Goal: Task Accomplishment & Management: Complete application form

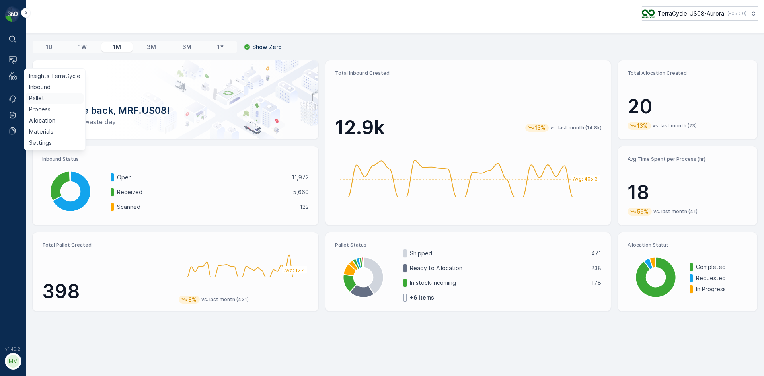
click at [41, 99] on p "Pallet" at bounding box center [36, 98] width 15 height 8
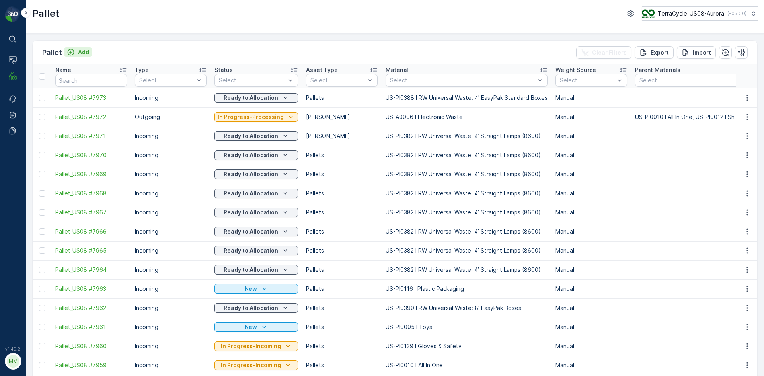
click at [82, 50] on p "Add" at bounding box center [83, 52] width 11 height 8
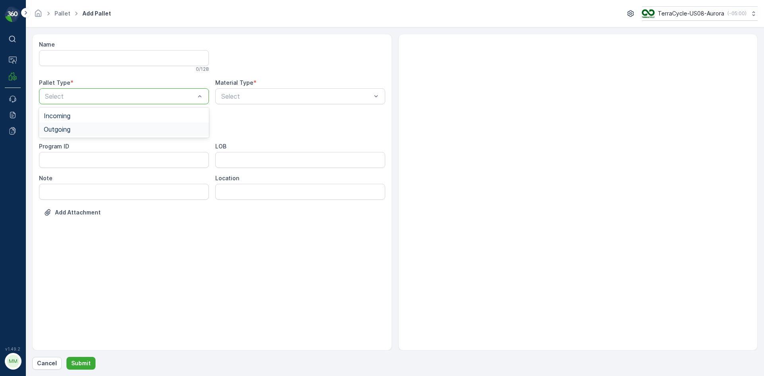
click at [89, 129] on div "Outgoing" at bounding box center [124, 129] width 160 height 7
click at [61, 159] on div "[PERSON_NAME]" at bounding box center [124, 161] width 160 height 7
click at [284, 85] on div "Material Type *" at bounding box center [300, 83] width 170 height 8
click at [277, 106] on div "Name 0 / 128 Pallet Type * option Outgoing, selected. Outgoing Material Type * …" at bounding box center [212, 135] width 346 height 188
drag, startPoint x: 280, startPoint y: 94, endPoint x: 276, endPoint y: 99, distance: 6.8
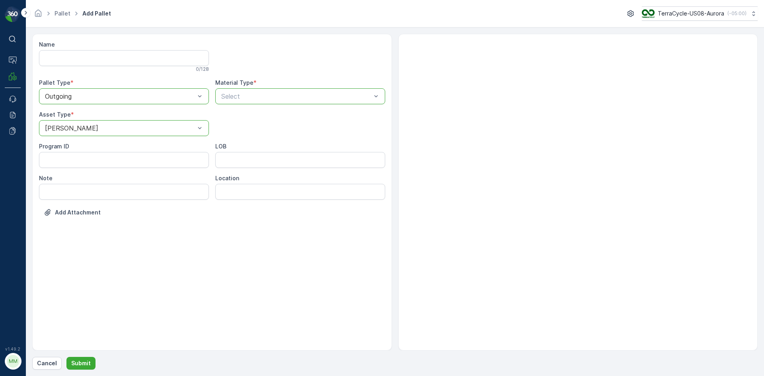
click at [318, 90] on div "Select" at bounding box center [300, 96] width 170 height 16
click at [319, 90] on div "Select" at bounding box center [300, 96] width 170 height 16
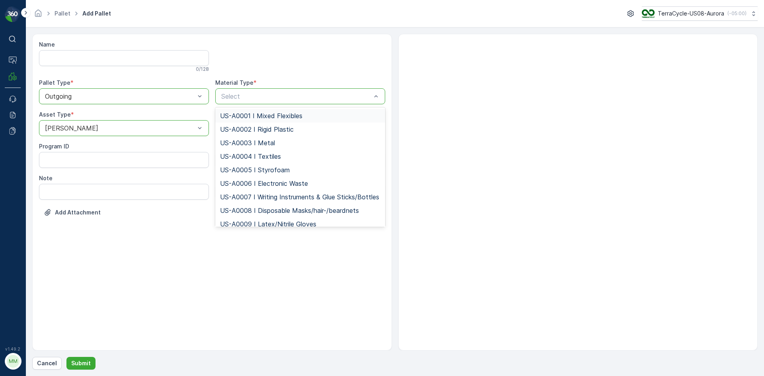
click at [287, 118] on span "US-A0001 I Mixed Flexibles" at bounding box center [261, 115] width 82 height 7
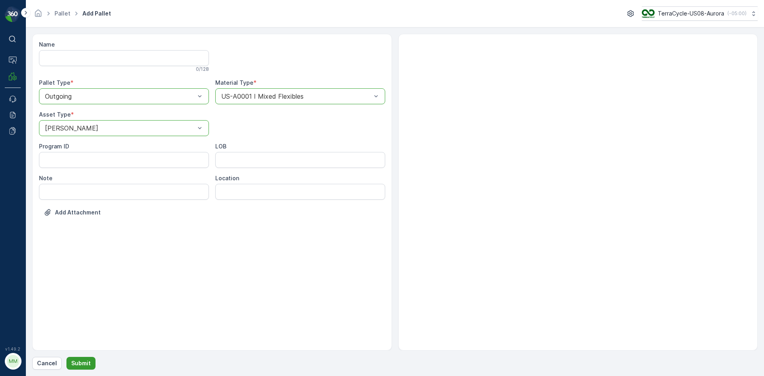
click at [72, 359] on p "Submit" at bounding box center [81, 363] width 20 height 8
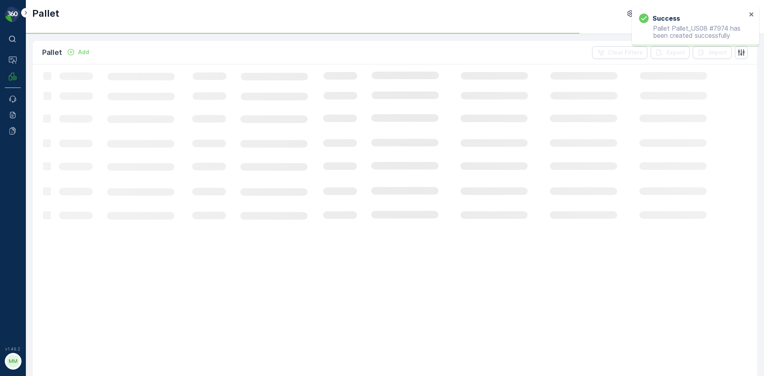
click at [85, 50] on p "Add" at bounding box center [83, 52] width 11 height 8
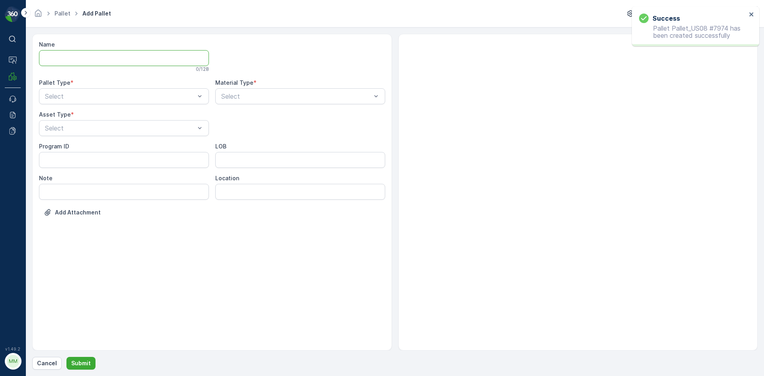
click at [84, 50] on input "Name" at bounding box center [124, 58] width 170 height 16
click at [101, 123] on div "Outgoing" at bounding box center [124, 130] width 170 height 14
click at [101, 123] on div "Select" at bounding box center [124, 128] width 170 height 16
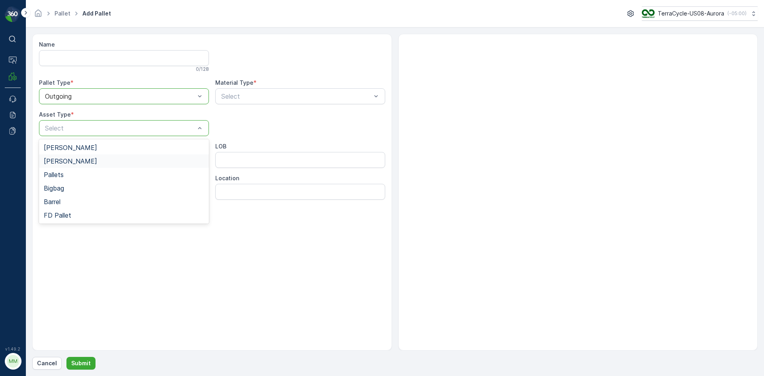
click at [83, 160] on div "[PERSON_NAME]" at bounding box center [124, 161] width 160 height 7
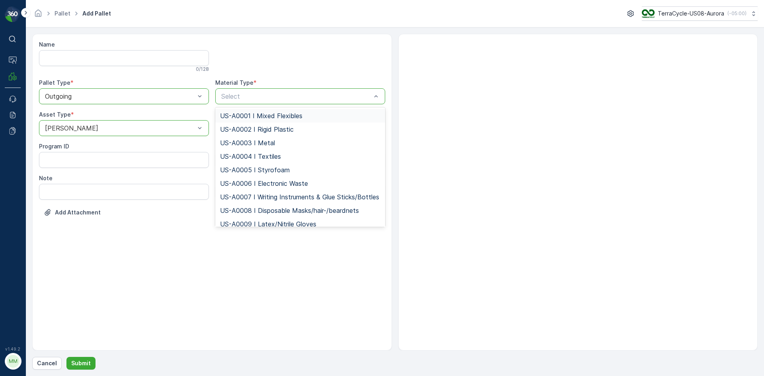
click at [249, 116] on span "US-A0001 I Mixed Flexibles" at bounding box center [261, 115] width 82 height 7
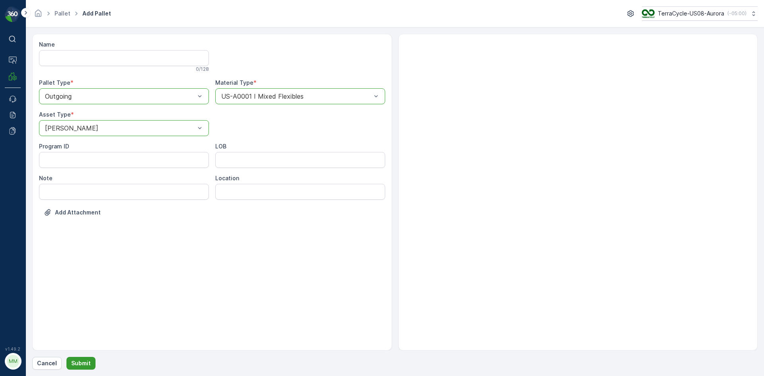
click at [72, 362] on p "Submit" at bounding box center [81, 363] width 20 height 8
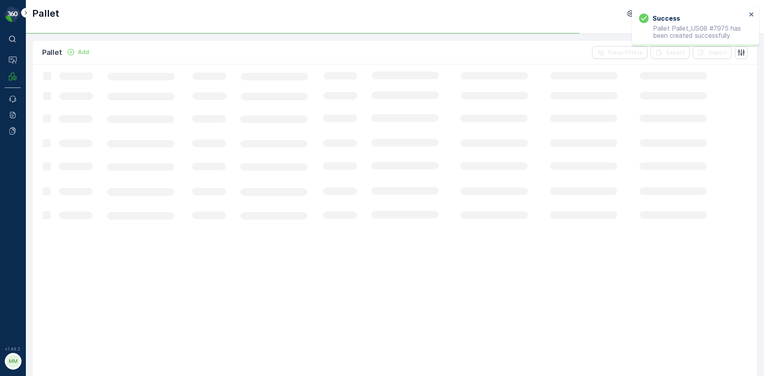
click at [74, 53] on icon "Add" at bounding box center [71, 52] width 8 height 8
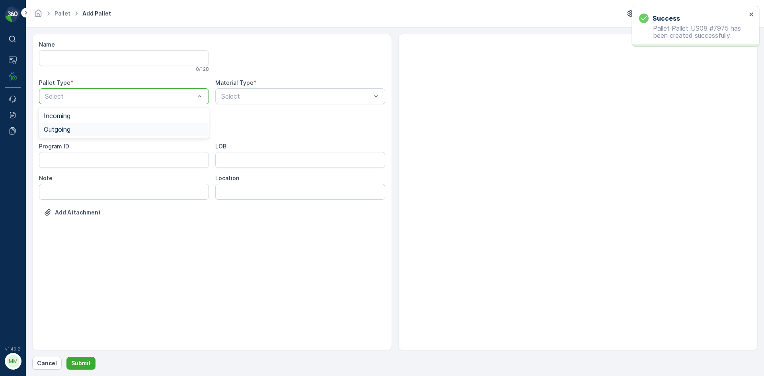
click at [86, 129] on div "Outgoing" at bounding box center [124, 129] width 160 height 7
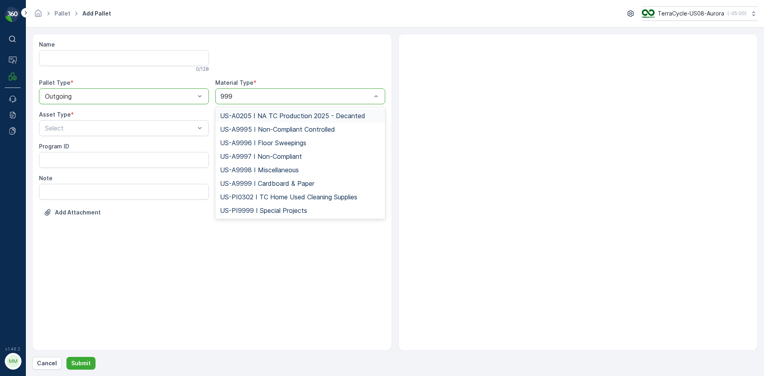
type input "9999"
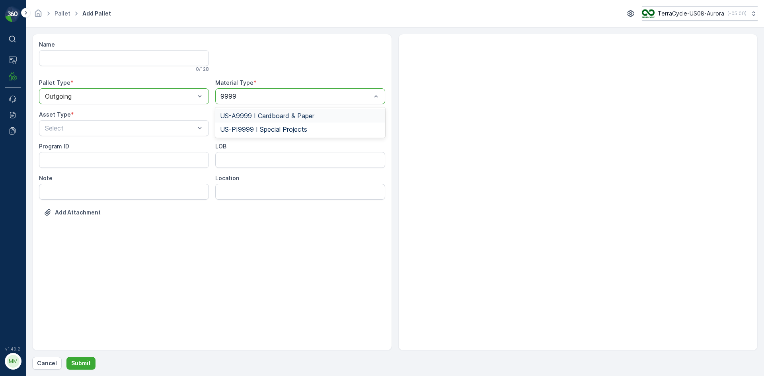
click at [251, 114] on span "US-A9999 I Cardboard & Paper" at bounding box center [267, 115] width 94 height 7
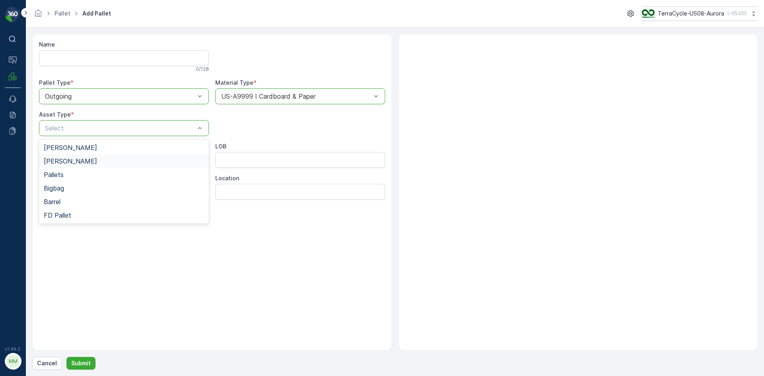
click at [67, 162] on div "[PERSON_NAME]" at bounding box center [124, 161] width 160 height 7
click at [88, 369] on button "Submit" at bounding box center [80, 363] width 29 height 13
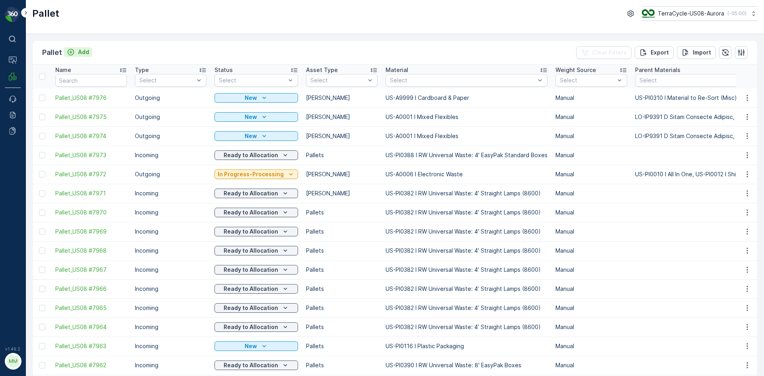
click at [70, 48] on icon "Add" at bounding box center [71, 52] width 8 height 8
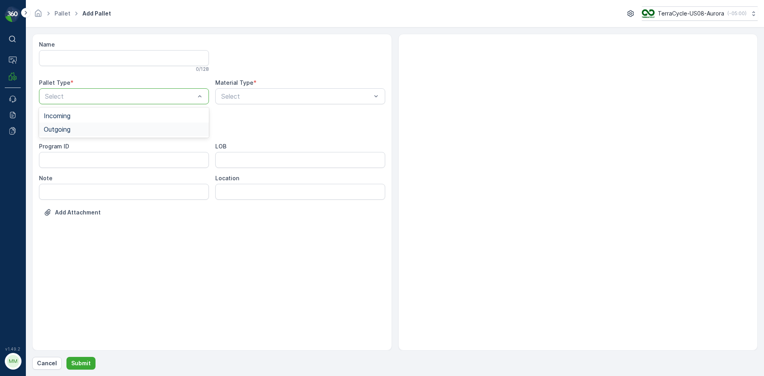
click at [96, 127] on div "Outgoing" at bounding box center [124, 129] width 160 height 7
click at [75, 160] on div "[PERSON_NAME]" at bounding box center [124, 161] width 160 height 7
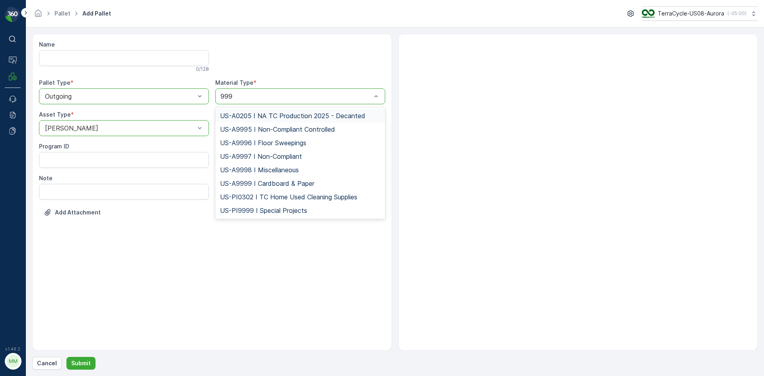
type input "9999"
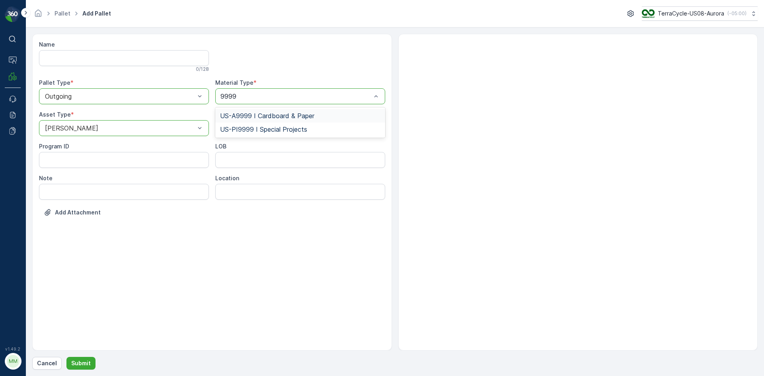
click at [304, 117] on span "US-A9999 I Cardboard & Paper" at bounding box center [267, 115] width 94 height 7
click at [76, 363] on p "Submit" at bounding box center [81, 363] width 20 height 8
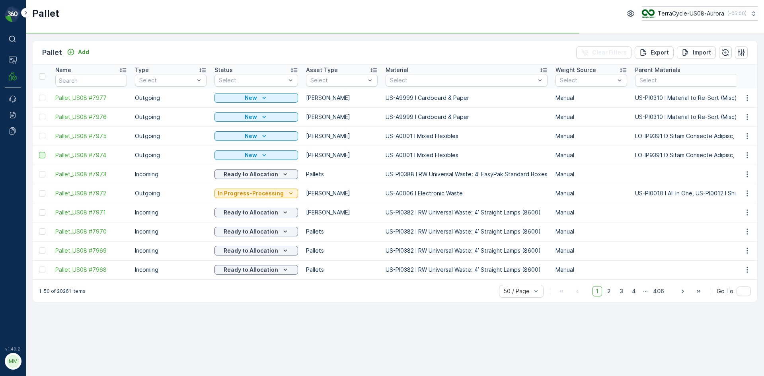
click at [41, 154] on div at bounding box center [42, 155] width 6 height 6
click at [39, 152] on input "checkbox" at bounding box center [39, 152] width 0 height 0
click at [44, 154] on div at bounding box center [42, 155] width 6 height 6
click at [39, 152] on input "checkbox" at bounding box center [39, 152] width 0 height 0
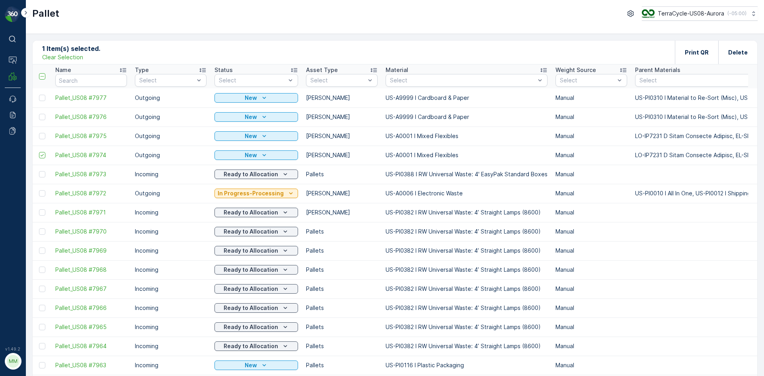
click at [43, 136] on div at bounding box center [42, 136] width 6 height 6
click at [39, 133] on input "checkbox" at bounding box center [39, 133] width 0 height 0
click at [44, 115] on div at bounding box center [42, 117] width 6 height 6
click at [39, 114] on input "checkbox" at bounding box center [39, 114] width 0 height 0
click at [42, 97] on div at bounding box center [42, 98] width 6 height 6
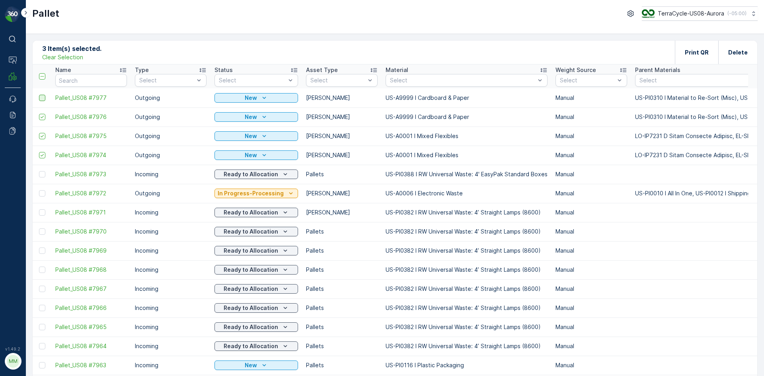
click at [39, 95] on input "checkbox" at bounding box center [39, 95] width 0 height 0
click at [690, 49] on p "Print QR" at bounding box center [697, 53] width 24 height 8
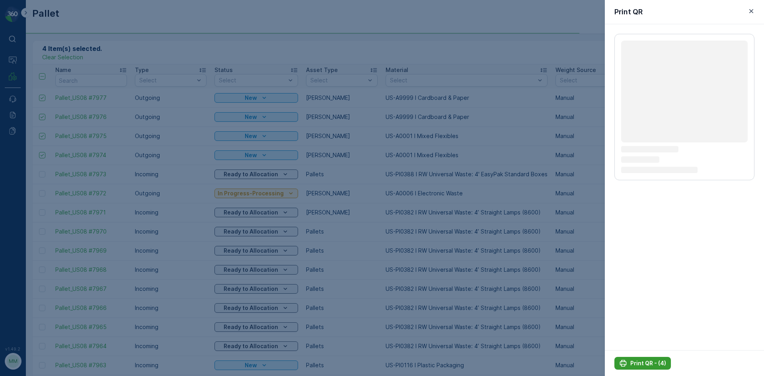
click at [640, 365] on p "Print QR - (4)" at bounding box center [648, 363] width 36 height 8
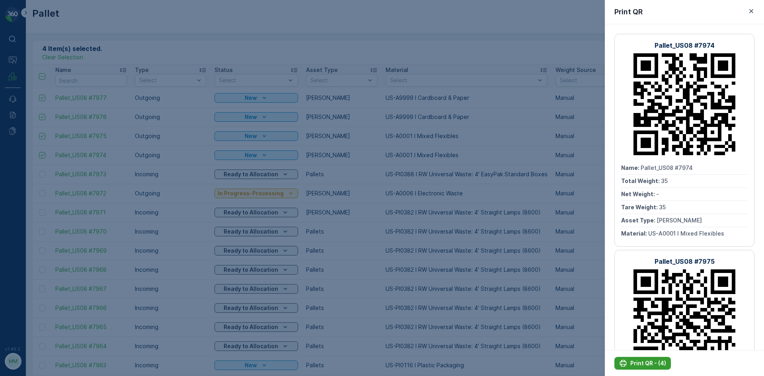
click at [630, 364] on div "Print QR - (4)" at bounding box center [642, 363] width 47 height 8
click at [638, 361] on p "Print QR - (4)" at bounding box center [648, 363] width 36 height 8
click at [636, 360] on p "Print QR - (4)" at bounding box center [648, 363] width 36 height 8
click at [656, 360] on p "Print QR - (4)" at bounding box center [648, 363] width 36 height 8
click at [552, 129] on div at bounding box center [382, 188] width 764 height 376
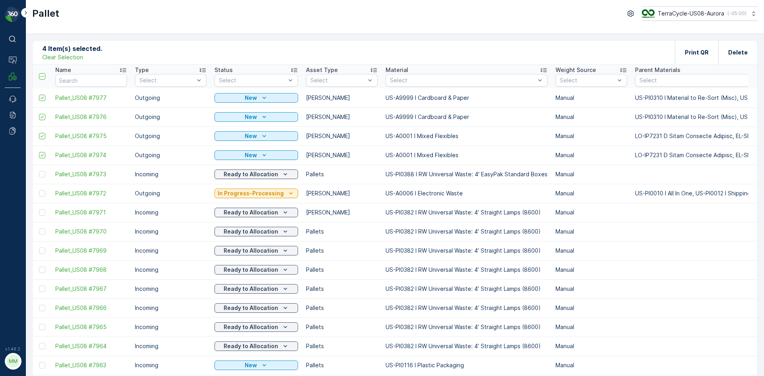
click at [53, 56] on p "Clear Selection" at bounding box center [62, 57] width 41 height 8
click at [75, 51] on div "Add" at bounding box center [78, 52] width 22 height 8
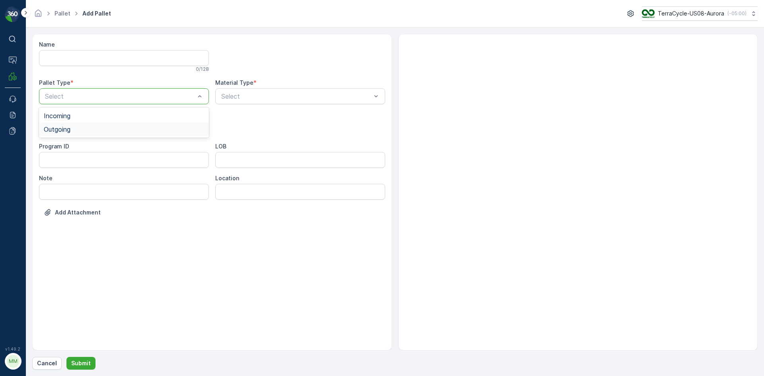
click at [105, 128] on div "Outgoing" at bounding box center [124, 129] width 160 height 7
click at [104, 144] on div "[PERSON_NAME]" at bounding box center [124, 148] width 170 height 14
type input "0192"
click at [300, 74] on div "Name 0 / 128 Pallet Type * option Outgoing, selected. Outgoing Material Type * …" at bounding box center [212, 135] width 346 height 188
type input "0192"
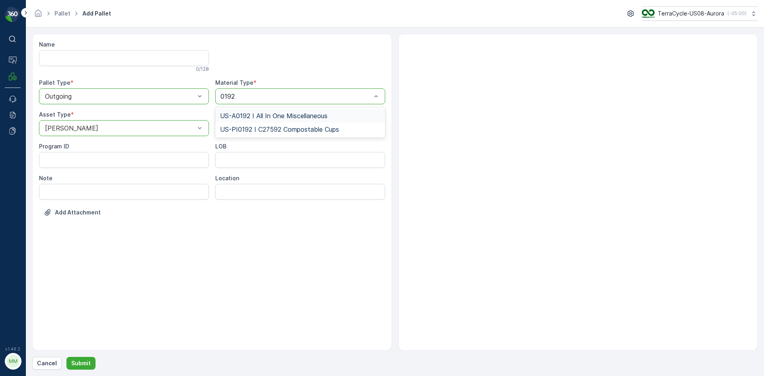
click at [304, 112] on span "US-A0192 I All In One Miscellaneous" at bounding box center [273, 115] width 107 height 7
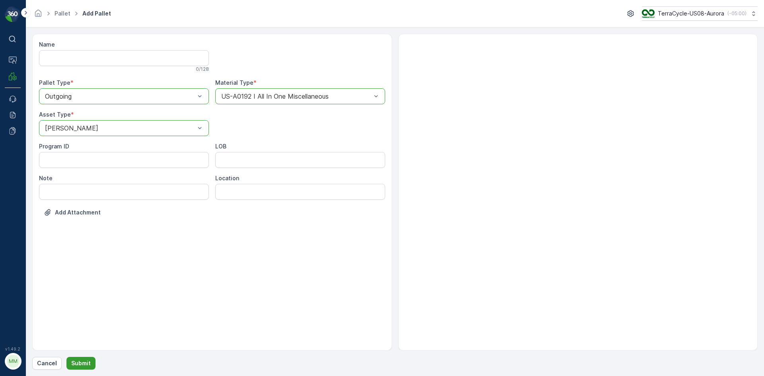
click at [87, 367] on p "Submit" at bounding box center [81, 363] width 20 height 8
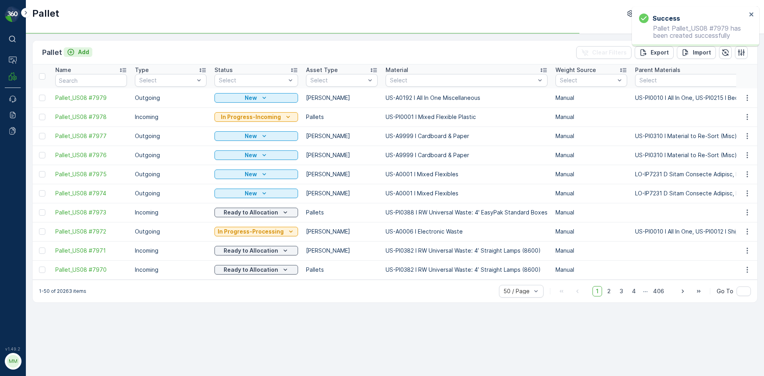
click at [78, 51] on p "Add" at bounding box center [83, 52] width 11 height 8
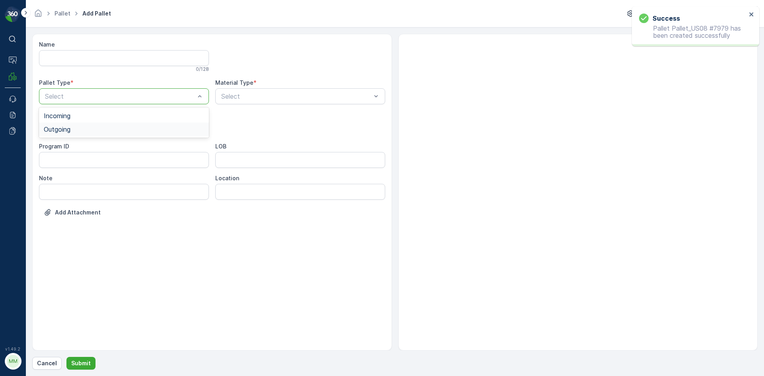
click at [81, 127] on div "Outgoing" at bounding box center [124, 129] width 160 height 7
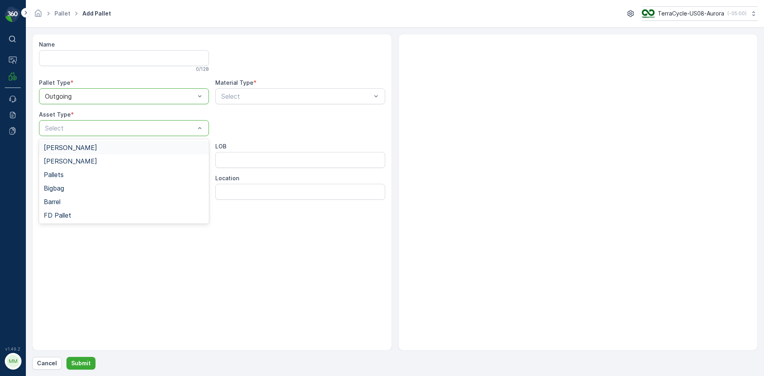
click at [82, 150] on div "[PERSON_NAME]" at bounding box center [124, 147] width 160 height 7
click at [284, 91] on div "Select" at bounding box center [300, 96] width 170 height 16
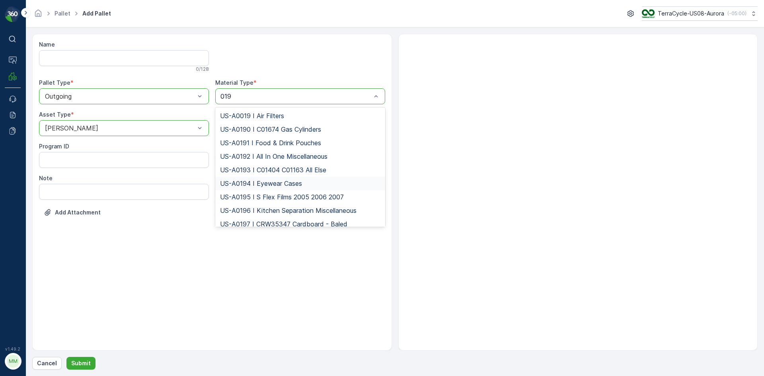
type input "0192"
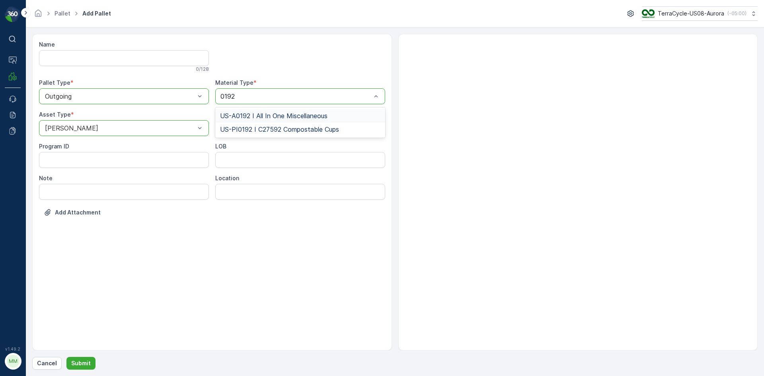
click at [269, 113] on span "US-A0192 I All In One Miscellaneous" at bounding box center [273, 115] width 107 height 7
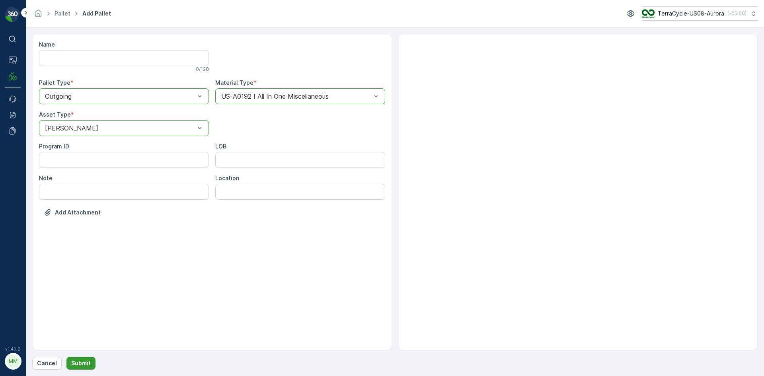
click at [87, 363] on p "Submit" at bounding box center [81, 363] width 20 height 8
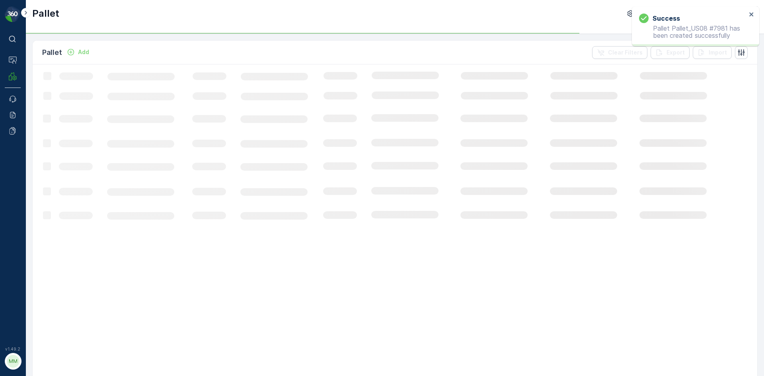
click at [83, 51] on p "Add" at bounding box center [83, 52] width 11 height 8
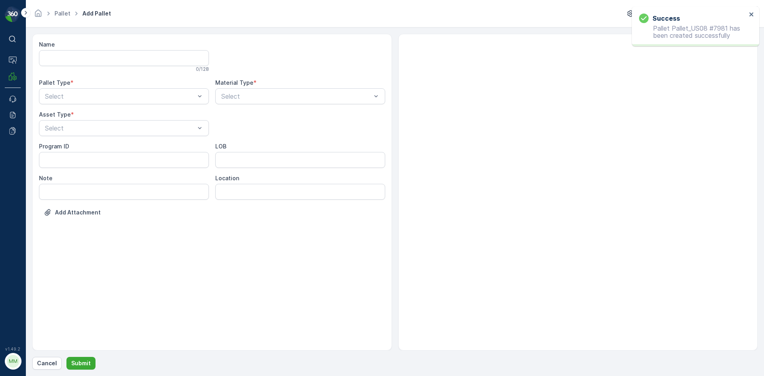
click at [79, 88] on div "Pallet Type * Select" at bounding box center [124, 91] width 170 height 25
click at [73, 129] on div "Outgoing" at bounding box center [124, 129] width 160 height 7
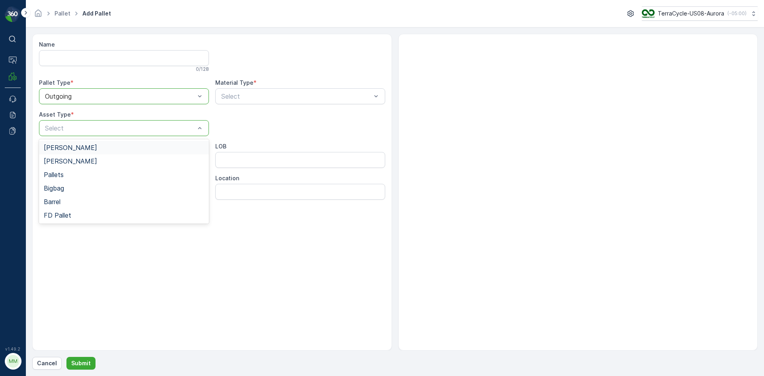
click at [80, 146] on div "[PERSON_NAME]" at bounding box center [124, 147] width 160 height 7
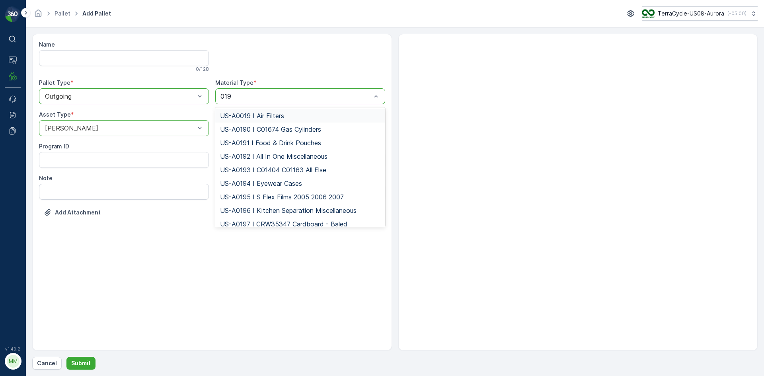
type input "0192"
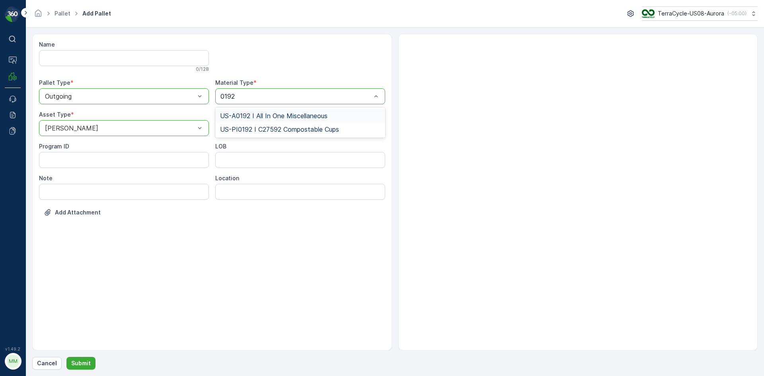
click at [276, 117] on span "US-A0192 I All In One Miscellaneous" at bounding box center [273, 115] width 107 height 7
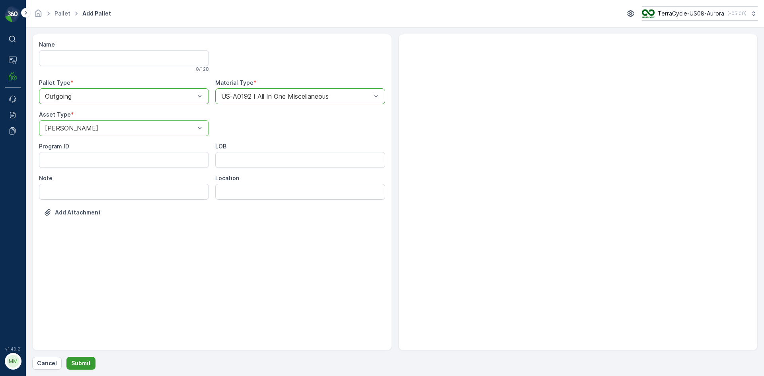
click at [83, 363] on p "Submit" at bounding box center [81, 363] width 20 height 8
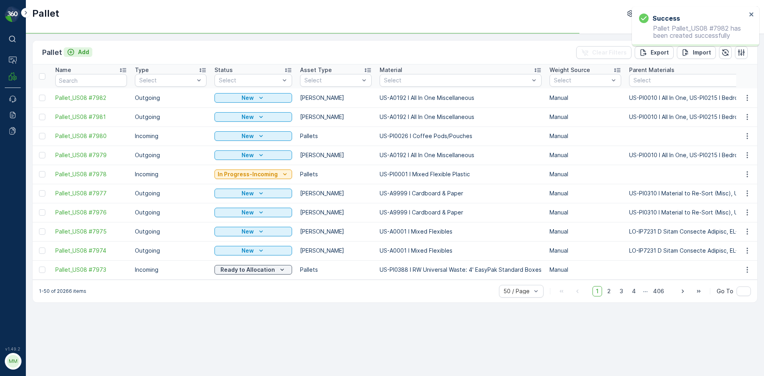
click at [84, 51] on p "Add" at bounding box center [83, 52] width 11 height 8
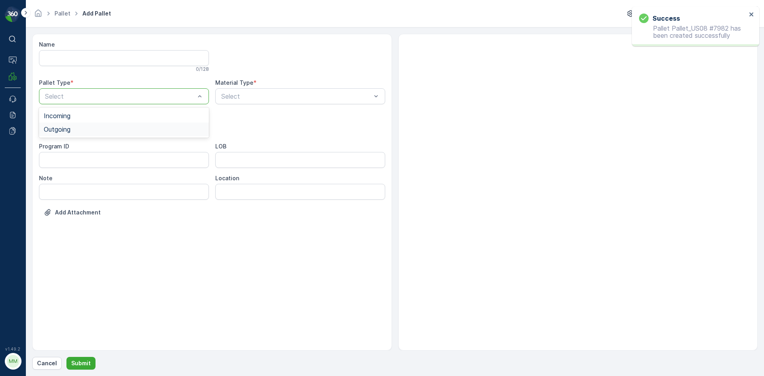
click at [74, 130] on div "Outgoing" at bounding box center [124, 129] width 160 height 7
click at [68, 146] on div "[PERSON_NAME]" at bounding box center [124, 147] width 160 height 7
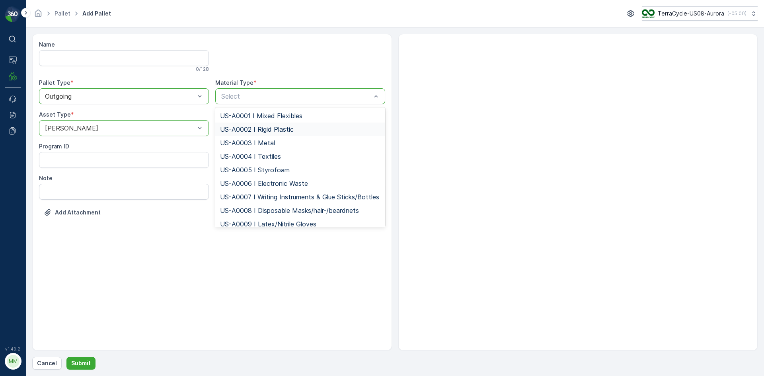
click at [274, 126] on span "US-A0002 I Rigid Plastic" at bounding box center [257, 129] width 74 height 7
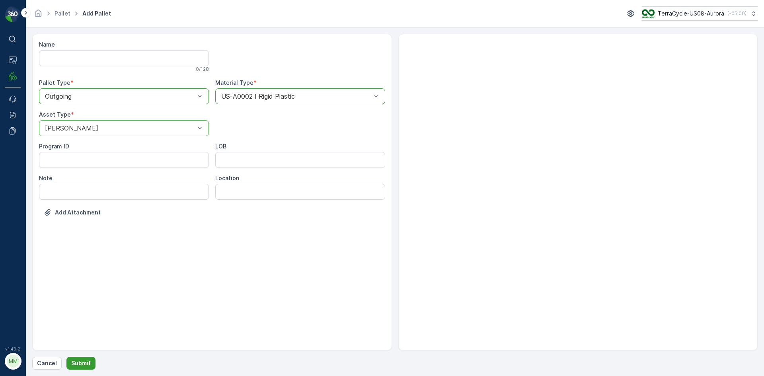
click at [82, 364] on p "Submit" at bounding box center [81, 363] width 20 height 8
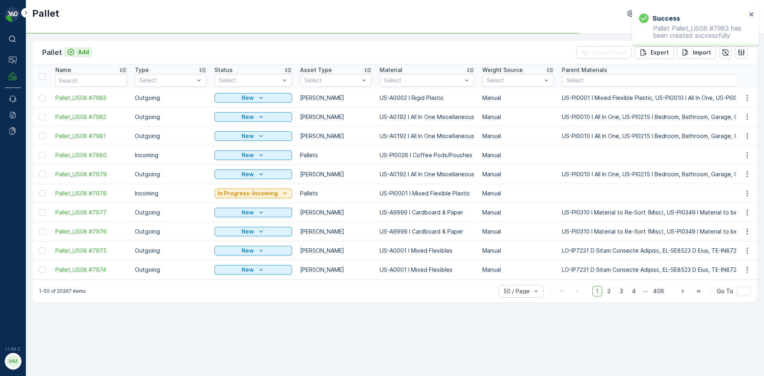
click at [79, 54] on p "Add" at bounding box center [83, 52] width 11 height 8
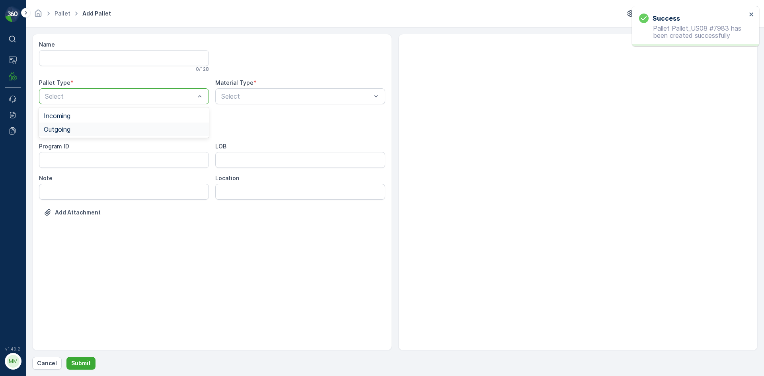
click at [82, 125] on div "Outgoing" at bounding box center [124, 130] width 170 height 14
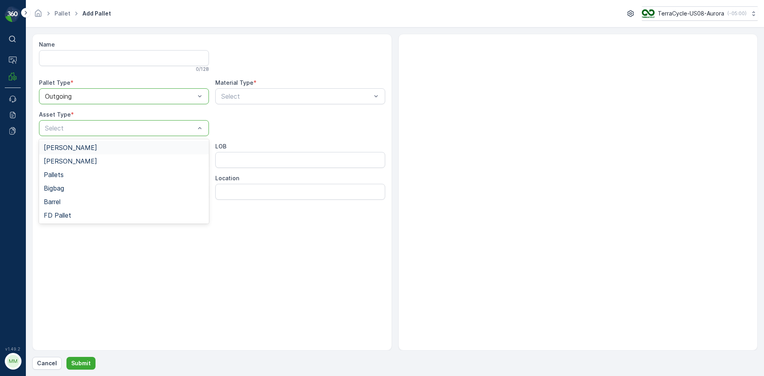
click at [77, 146] on div "[PERSON_NAME]" at bounding box center [124, 147] width 160 height 7
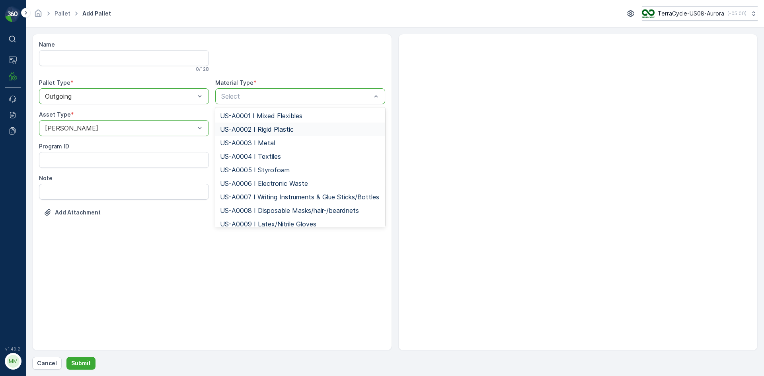
click at [233, 128] on span "US-A0002 I Rigid Plastic" at bounding box center [257, 129] width 74 height 7
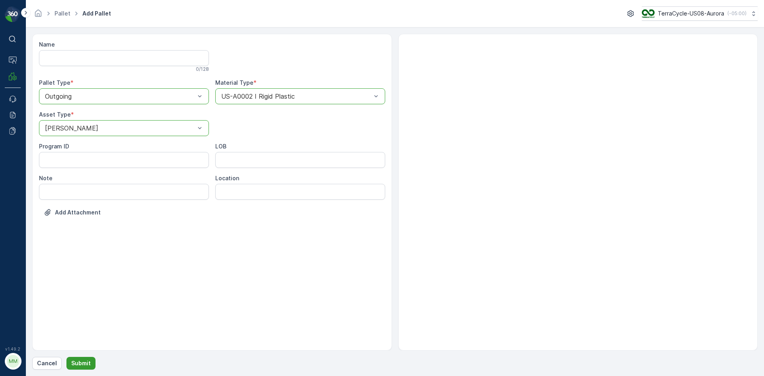
click at [82, 365] on p "Submit" at bounding box center [81, 363] width 20 height 8
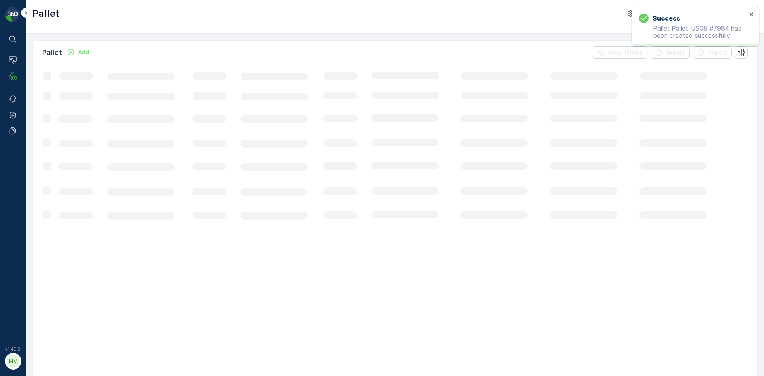
click at [71, 53] on icon "Add" at bounding box center [71, 52] width 8 height 8
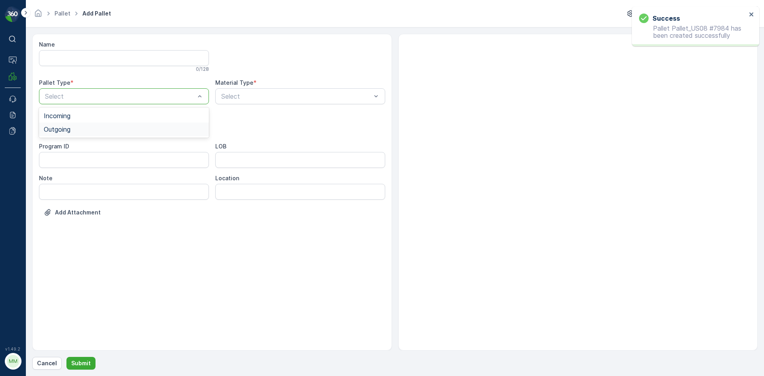
click at [77, 129] on div "Outgoing" at bounding box center [124, 129] width 160 height 7
click at [72, 150] on div "[PERSON_NAME]" at bounding box center [124, 147] width 160 height 7
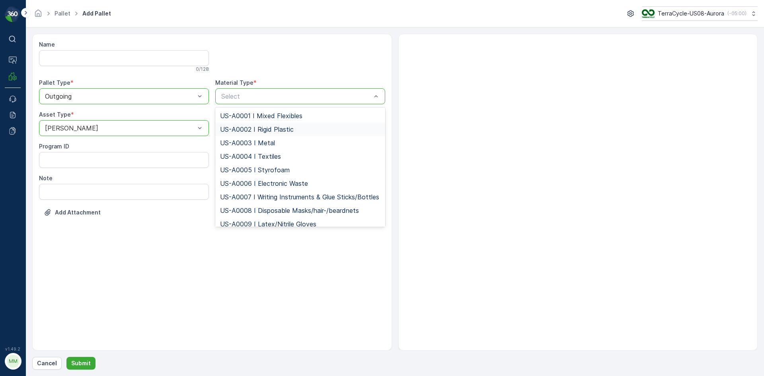
click at [252, 129] on span "US-A0002 I Rigid Plastic" at bounding box center [257, 129] width 74 height 7
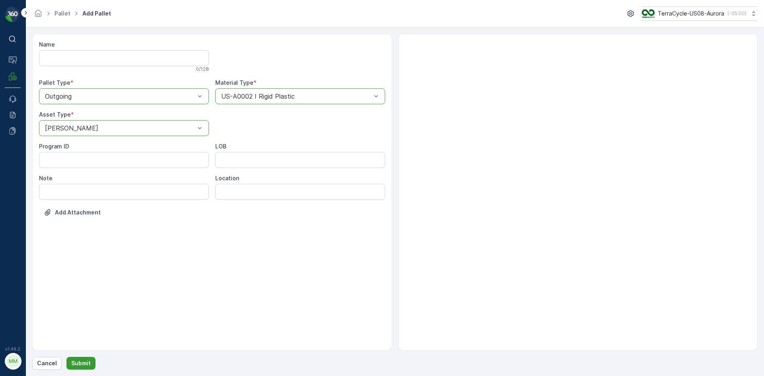
click at [87, 358] on button "Submit" at bounding box center [80, 363] width 29 height 13
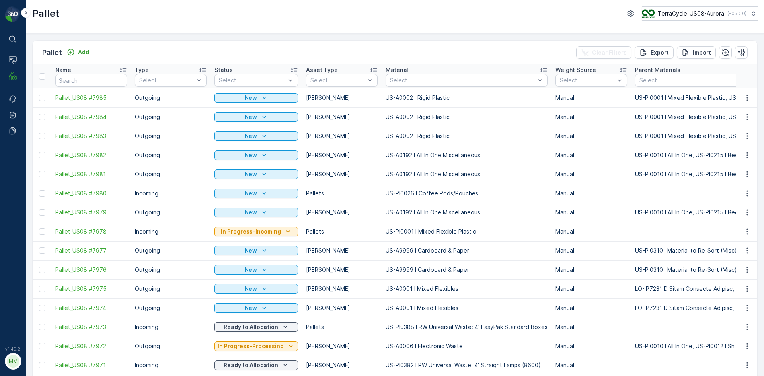
click at [71, 43] on div "Pallet Add Clear Filters Export Import" at bounding box center [395, 53] width 725 height 24
click at [72, 48] on button "Add" at bounding box center [78, 52] width 29 height 10
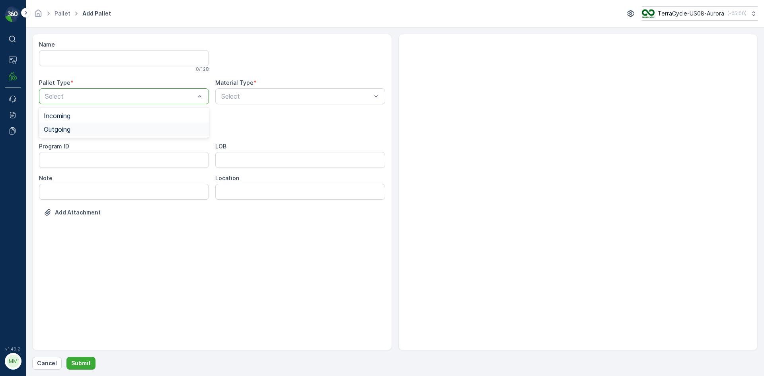
click at [108, 129] on div "Outgoing" at bounding box center [124, 129] width 160 height 7
click at [100, 145] on div "[PERSON_NAME]" at bounding box center [124, 147] width 160 height 7
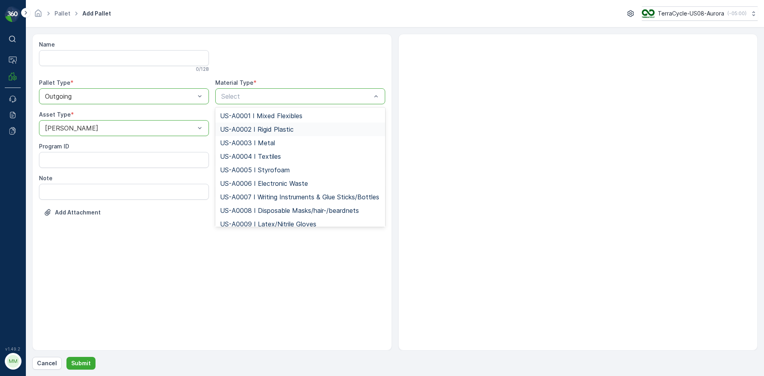
click at [258, 128] on span "US-A0002 I Rigid Plastic" at bounding box center [257, 129] width 74 height 7
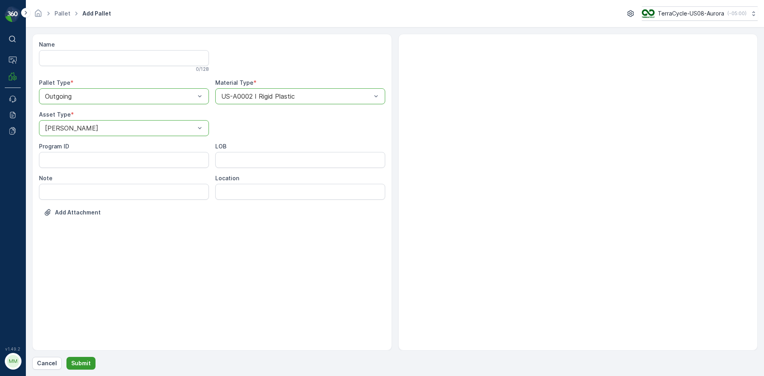
click at [88, 364] on p "Submit" at bounding box center [81, 363] width 20 height 8
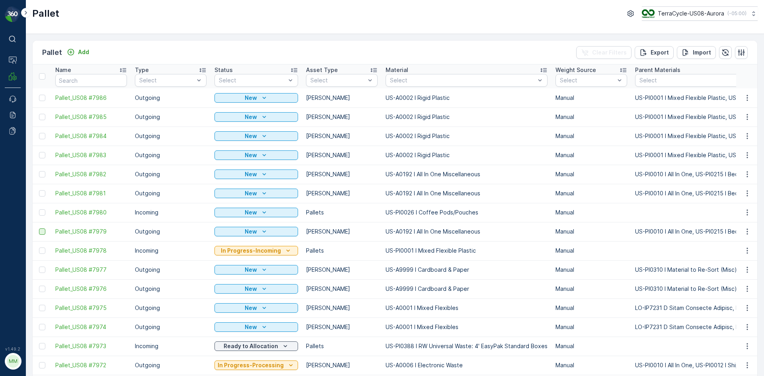
click at [41, 230] on div at bounding box center [42, 231] width 6 height 6
click at [39, 228] on input "checkbox" at bounding box center [39, 228] width 0 height 0
click at [43, 194] on div at bounding box center [42, 193] width 6 height 6
click at [39, 190] on input "checkbox" at bounding box center [39, 190] width 0 height 0
click at [41, 175] on div at bounding box center [42, 174] width 6 height 6
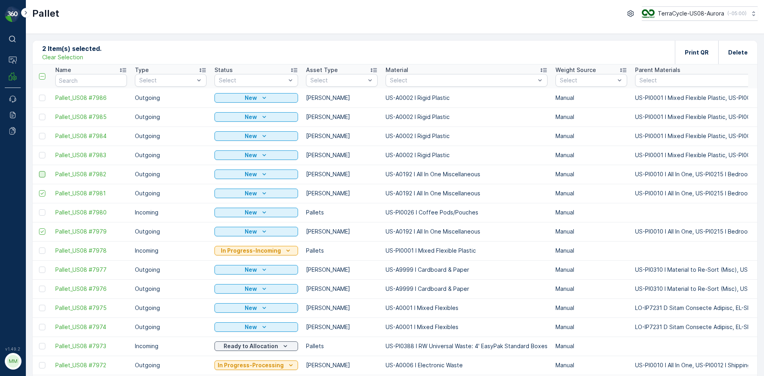
click at [39, 171] on input "checkbox" at bounding box center [39, 171] width 0 height 0
click at [43, 156] on div at bounding box center [42, 155] width 6 height 6
click at [39, 152] on input "checkbox" at bounding box center [39, 152] width 0 height 0
click at [42, 137] on div at bounding box center [42, 136] width 6 height 6
click at [39, 133] on input "checkbox" at bounding box center [39, 133] width 0 height 0
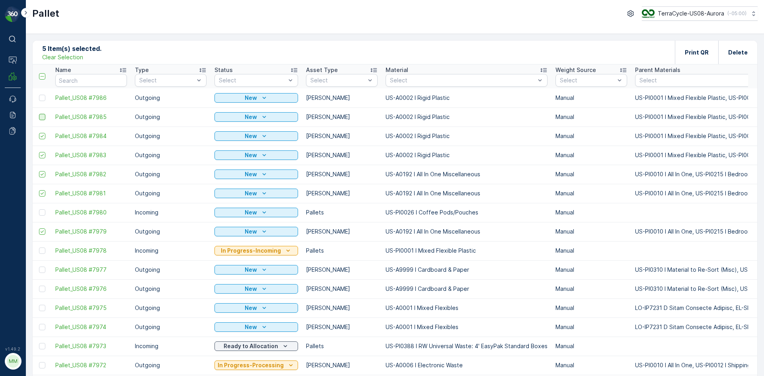
click at [42, 116] on div at bounding box center [42, 117] width 6 height 6
click at [39, 114] on input "checkbox" at bounding box center [39, 114] width 0 height 0
click at [43, 99] on div at bounding box center [42, 98] width 6 height 6
click at [39, 95] on input "checkbox" at bounding box center [39, 95] width 0 height 0
click at [701, 45] on div "Print QR" at bounding box center [697, 52] width 24 height 23
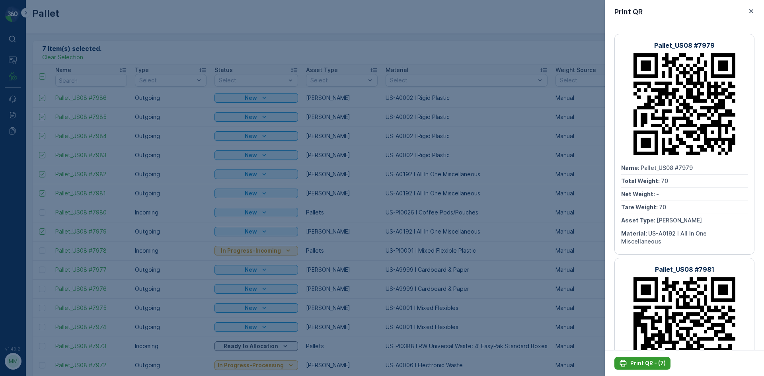
click at [649, 366] on p "Print QR - (7)" at bounding box center [647, 363] width 35 height 8
